Goal: Find specific page/section: Find specific page/section

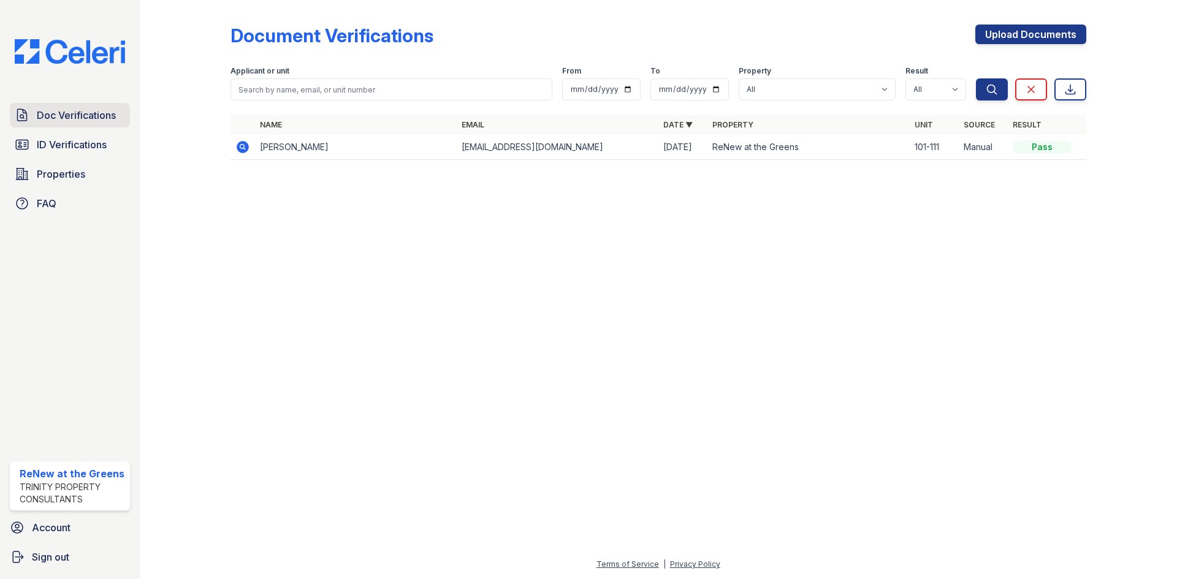
click at [66, 120] on span "Doc Verifications" at bounding box center [76, 115] width 79 height 15
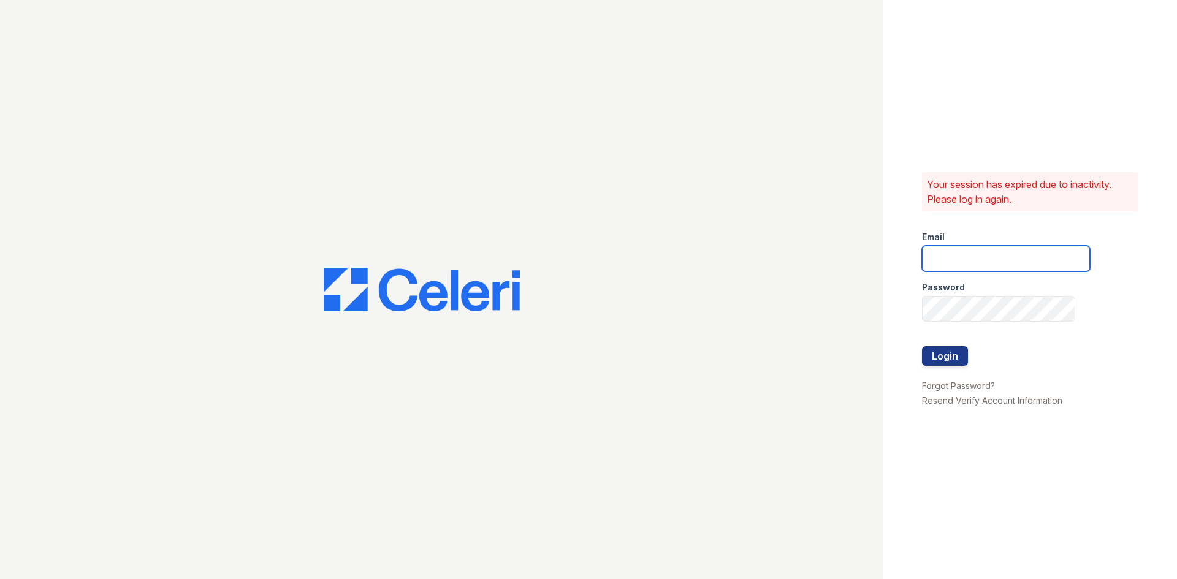
click at [976, 257] on input "email" at bounding box center [1006, 259] width 168 height 26
type input "renewatthegreens@trinity-pm.com"
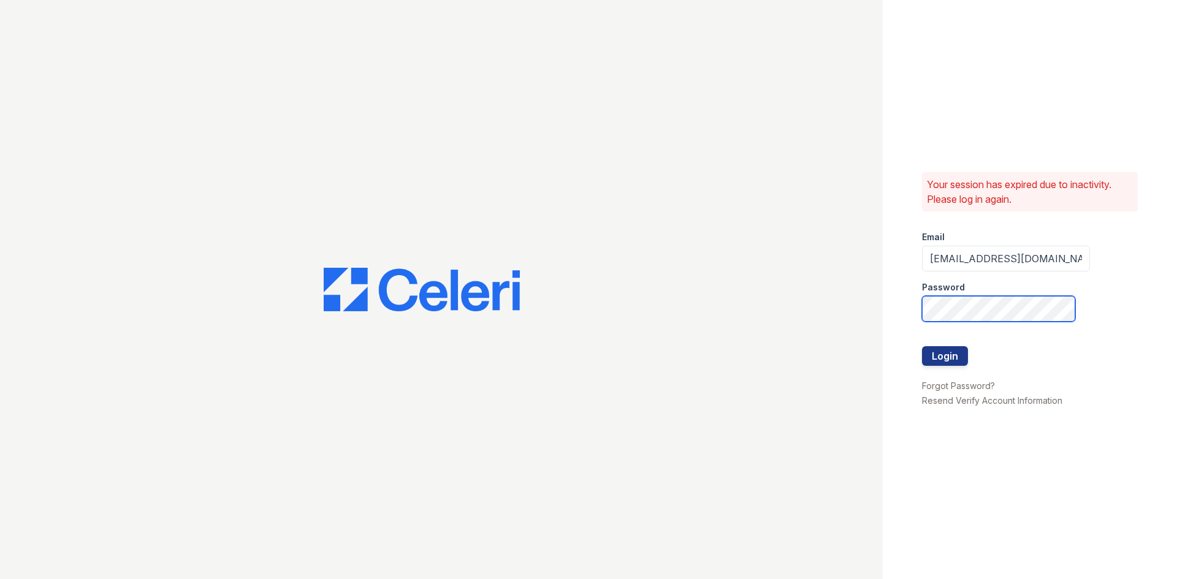
click at [922, 346] on button "Login" at bounding box center [945, 356] width 46 height 20
